Goal: Task Accomplishment & Management: Manage account settings

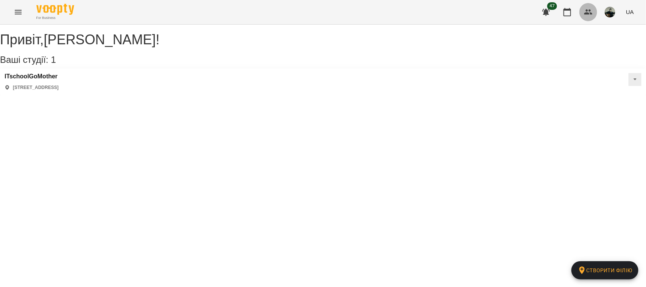
click at [584, 14] on icon "button" at bounding box center [588, 12] width 9 height 9
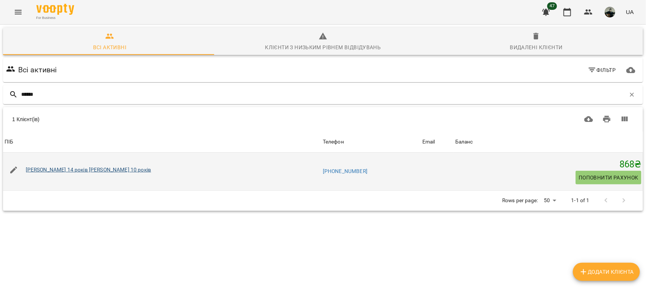
type input "******"
click at [124, 167] on link "[PERSON_NAME] 14 років [PERSON_NAME] 10 років" at bounding box center [89, 170] width 126 height 6
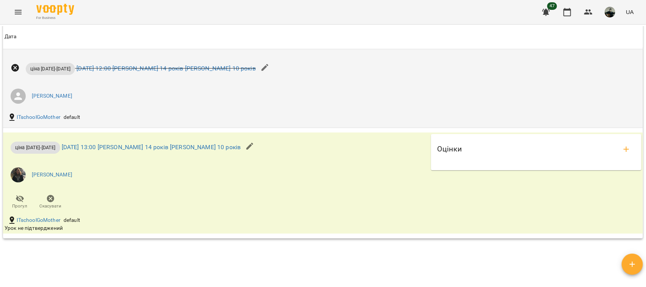
scroll to position [570, 0]
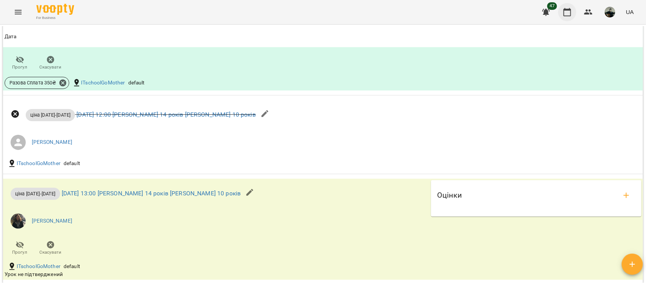
click at [568, 14] on icon "button" at bounding box center [567, 12] width 9 height 9
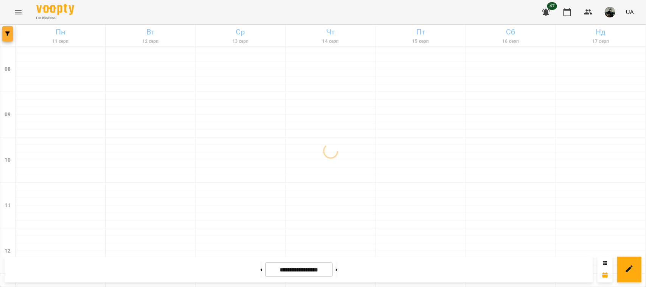
click at [6, 33] on icon "button" at bounding box center [7, 33] width 5 height 5
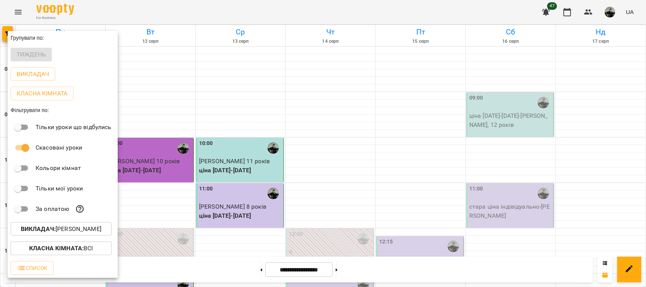
click at [88, 232] on p "Викладач : [PERSON_NAME]" at bounding box center [61, 229] width 81 height 9
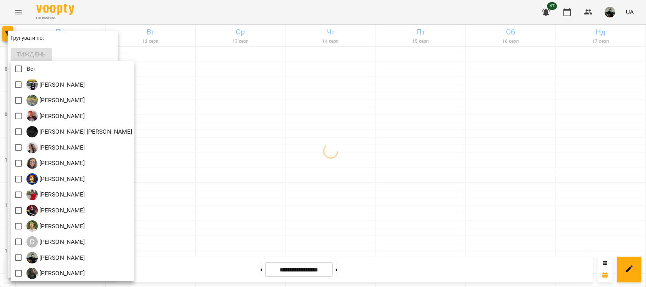
click at [402, 145] on div at bounding box center [323, 143] width 646 height 287
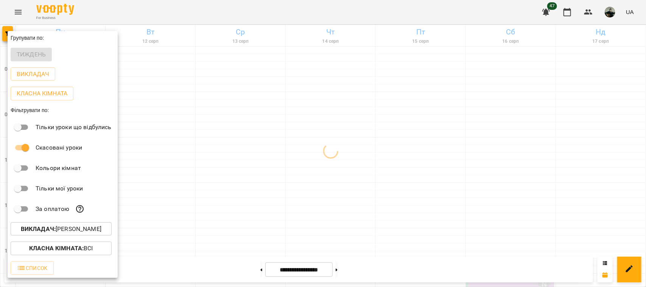
drag, startPoint x: 255, startPoint y: 159, endPoint x: 228, endPoint y: 162, distance: 27.1
click at [253, 159] on div at bounding box center [323, 143] width 646 height 287
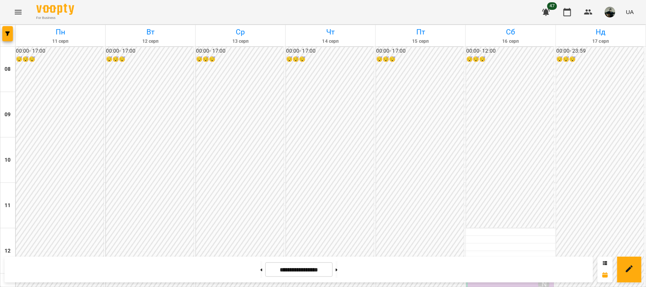
scroll to position [426, 0]
click at [7, 38] on button "button" at bounding box center [7, 33] width 11 height 15
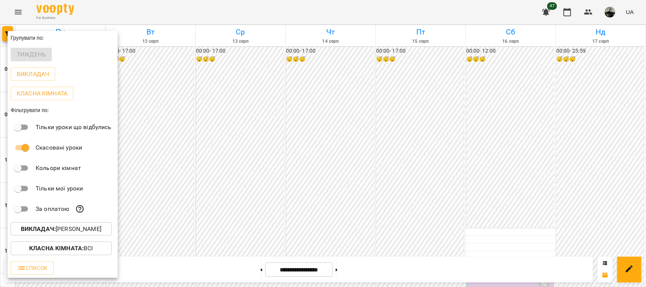
click at [73, 233] on p "Викладач : [PERSON_NAME]" at bounding box center [61, 229] width 81 height 9
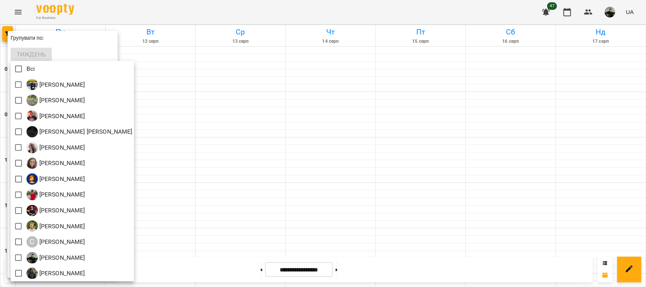
scroll to position [1, 0]
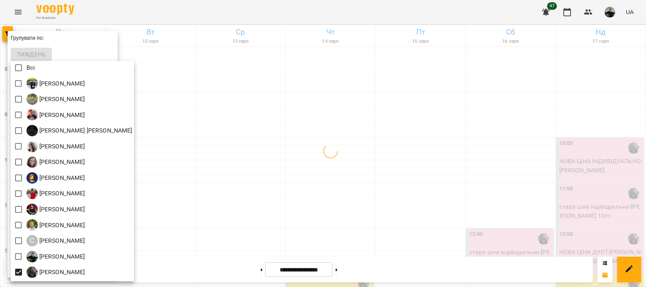
click at [432, 130] on div at bounding box center [323, 143] width 646 height 287
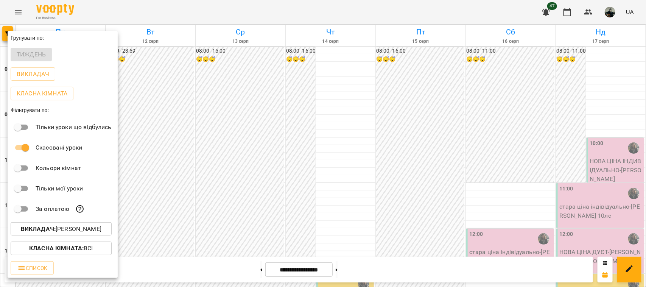
click at [398, 148] on div at bounding box center [323, 143] width 646 height 287
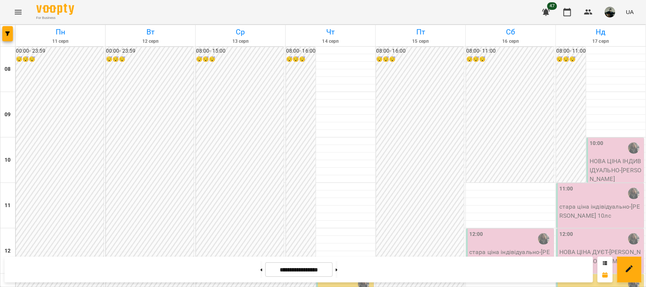
scroll to position [237, 0]
click at [6, 33] on icon "button" at bounding box center [7, 33] width 5 height 5
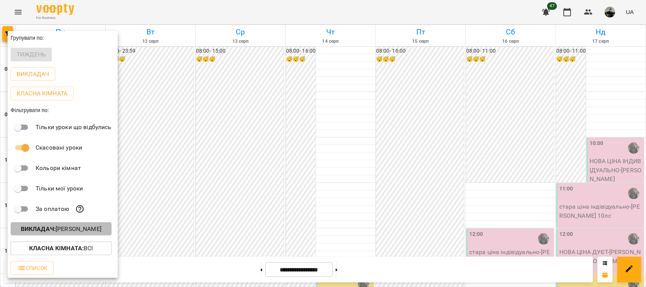
click at [84, 234] on p "Викладач : [PERSON_NAME]" at bounding box center [61, 229] width 81 height 9
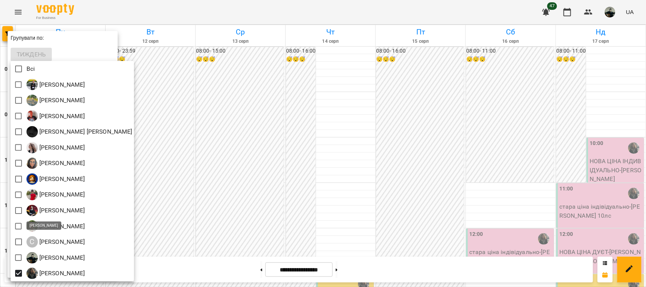
scroll to position [1, 0]
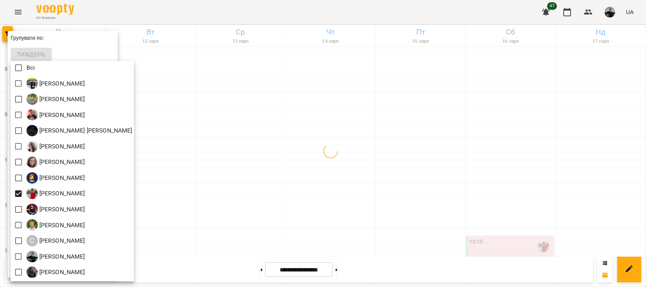
click at [329, 203] on div at bounding box center [323, 143] width 646 height 287
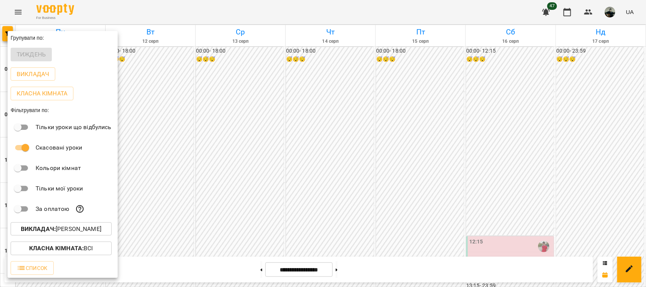
drag, startPoint x: 318, startPoint y: 195, endPoint x: 302, endPoint y: 190, distance: 16.6
click at [314, 193] on div at bounding box center [323, 143] width 646 height 287
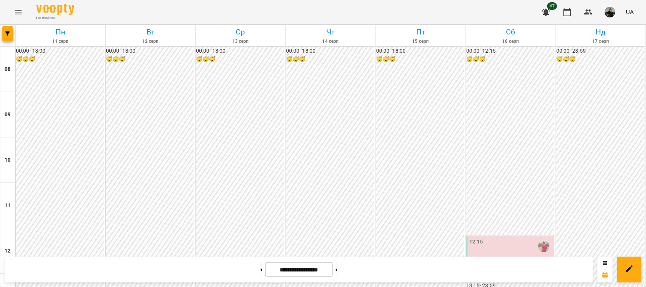
scroll to position [426, 0]
click at [6, 35] on icon "button" at bounding box center [7, 33] width 5 height 5
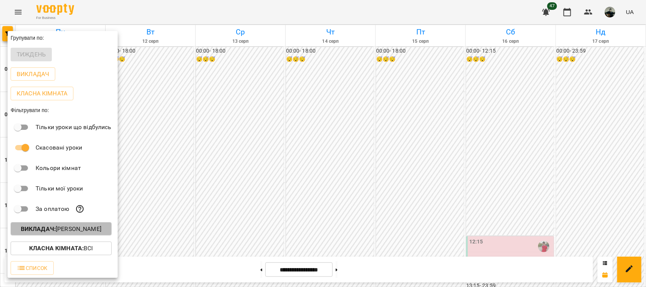
click at [77, 224] on button "Викладач : [PERSON_NAME]" at bounding box center [61, 229] width 101 height 14
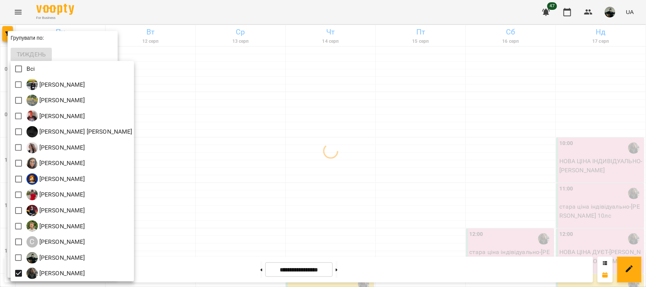
click at [430, 148] on div at bounding box center [323, 143] width 646 height 287
